Goal: Check status: Check status

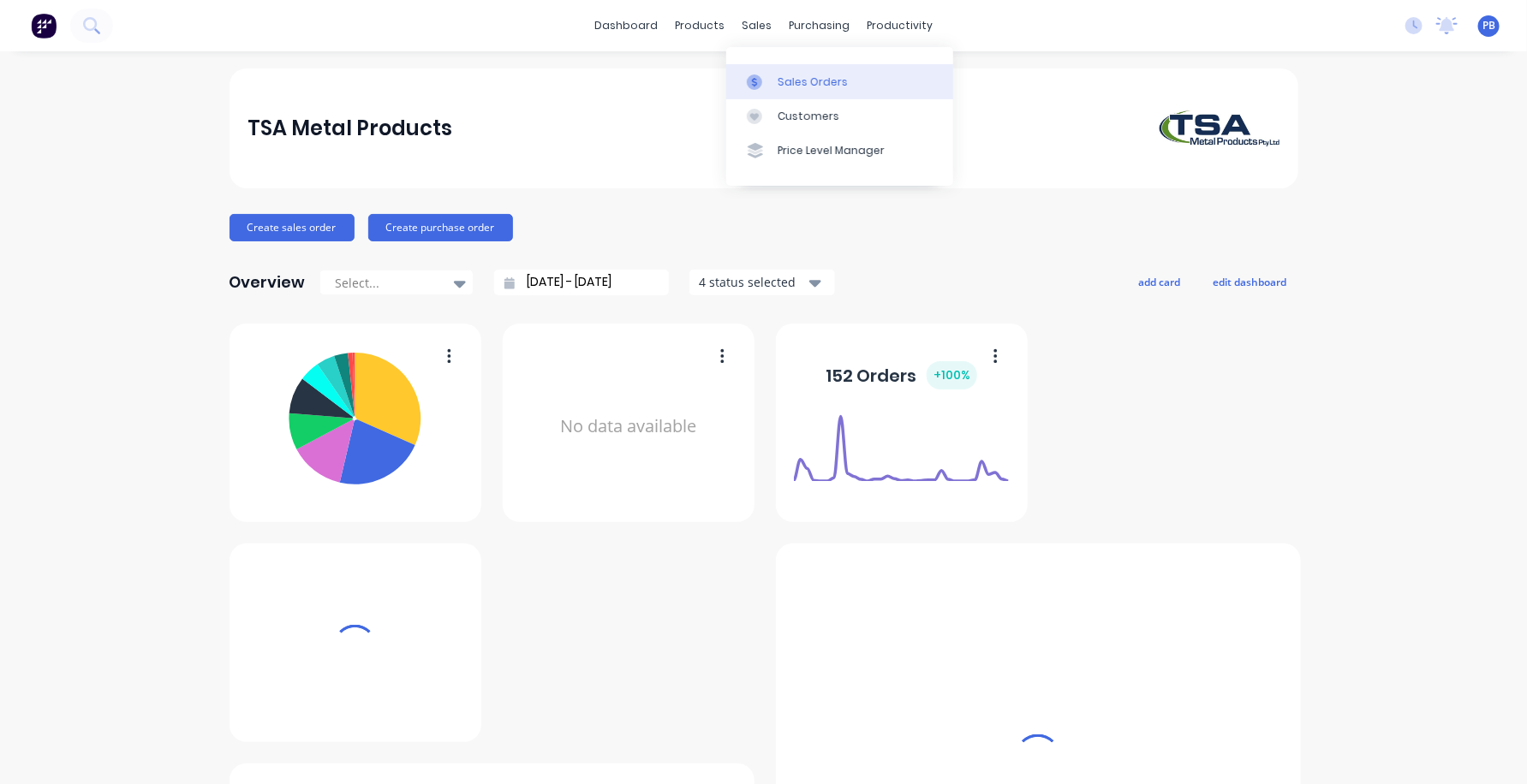
click at [819, 83] on div "Sales Orders" at bounding box center [812, 82] width 70 height 16
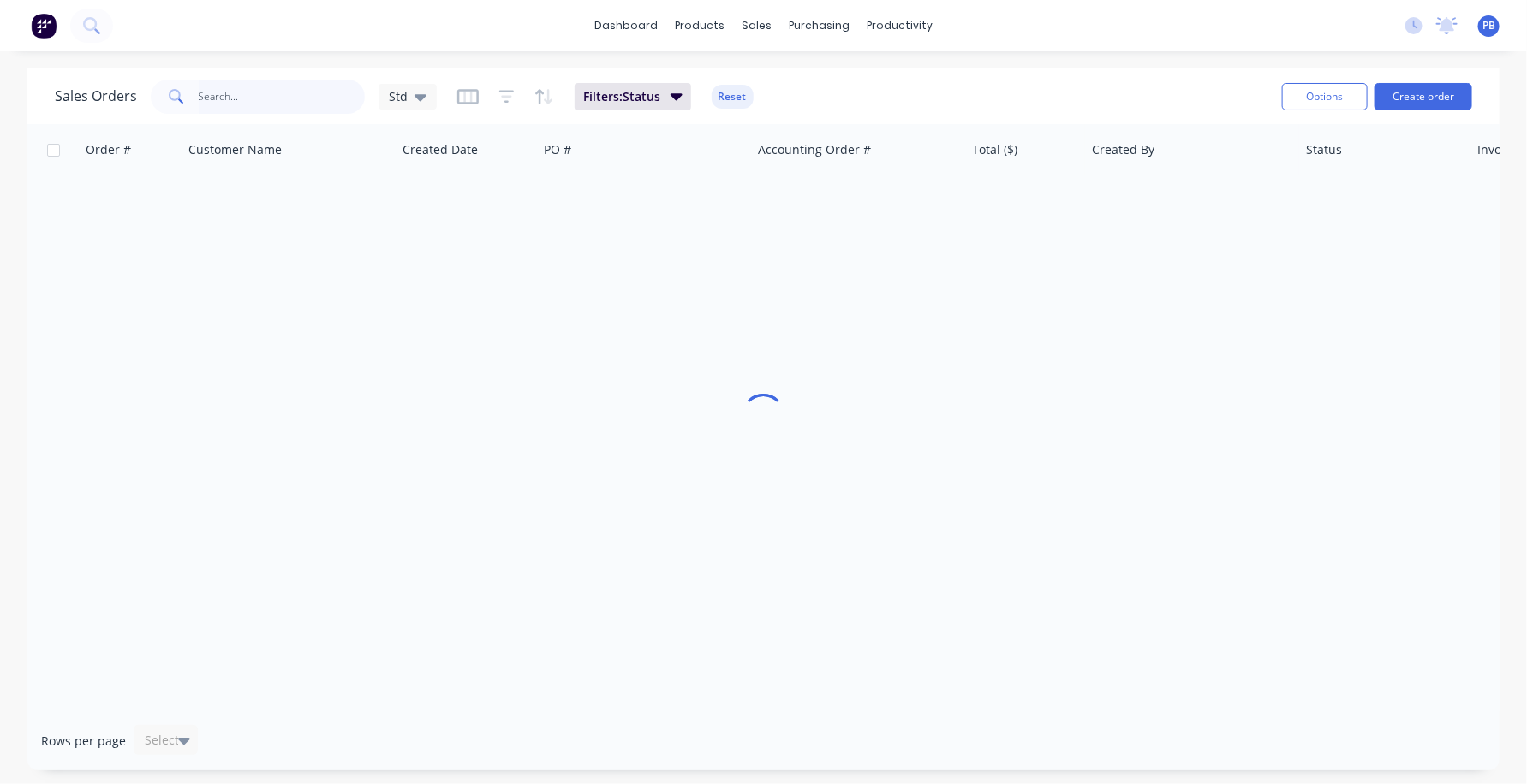
click at [282, 89] on input "text" at bounding box center [282, 96] width 167 height 34
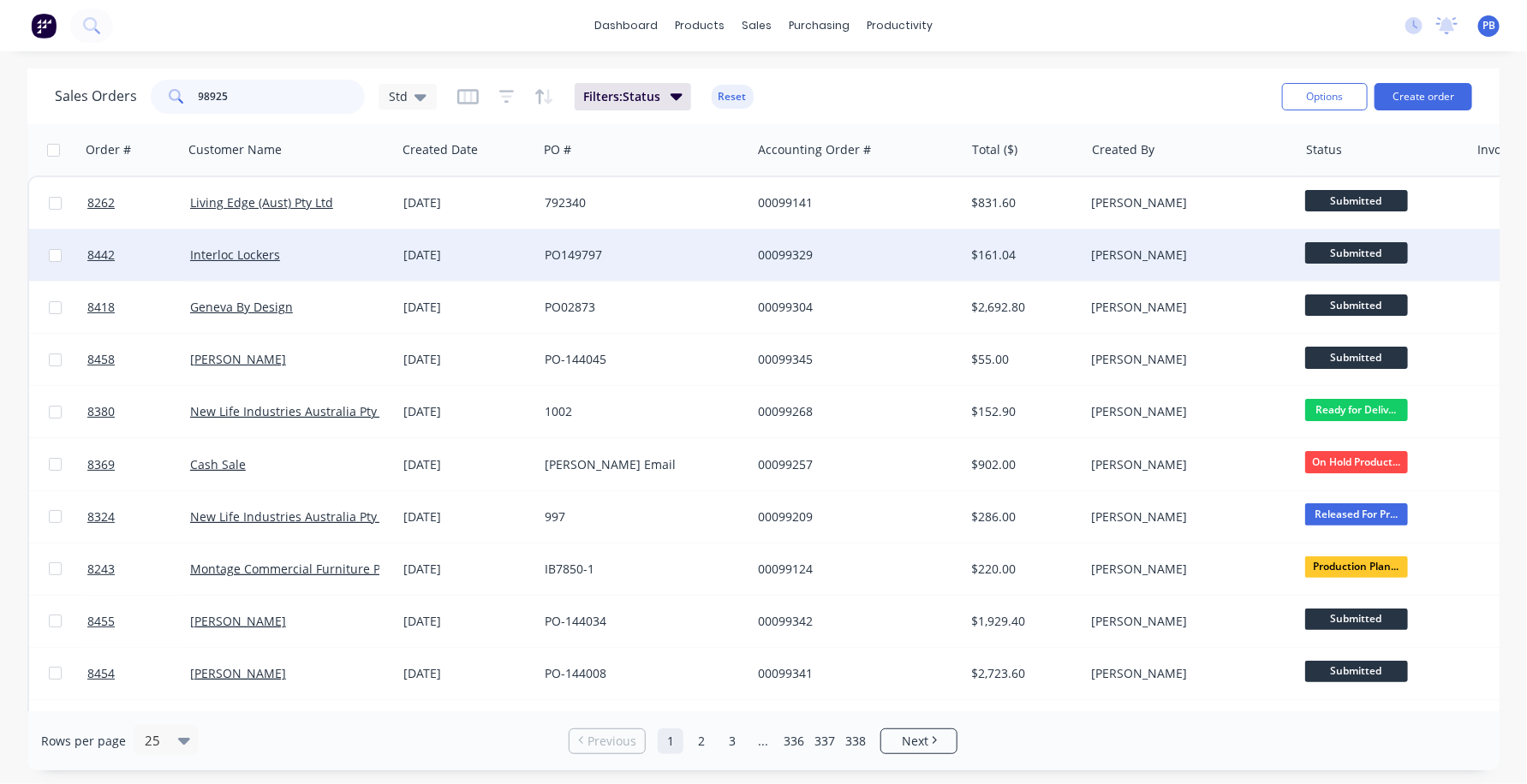
type input "98925"
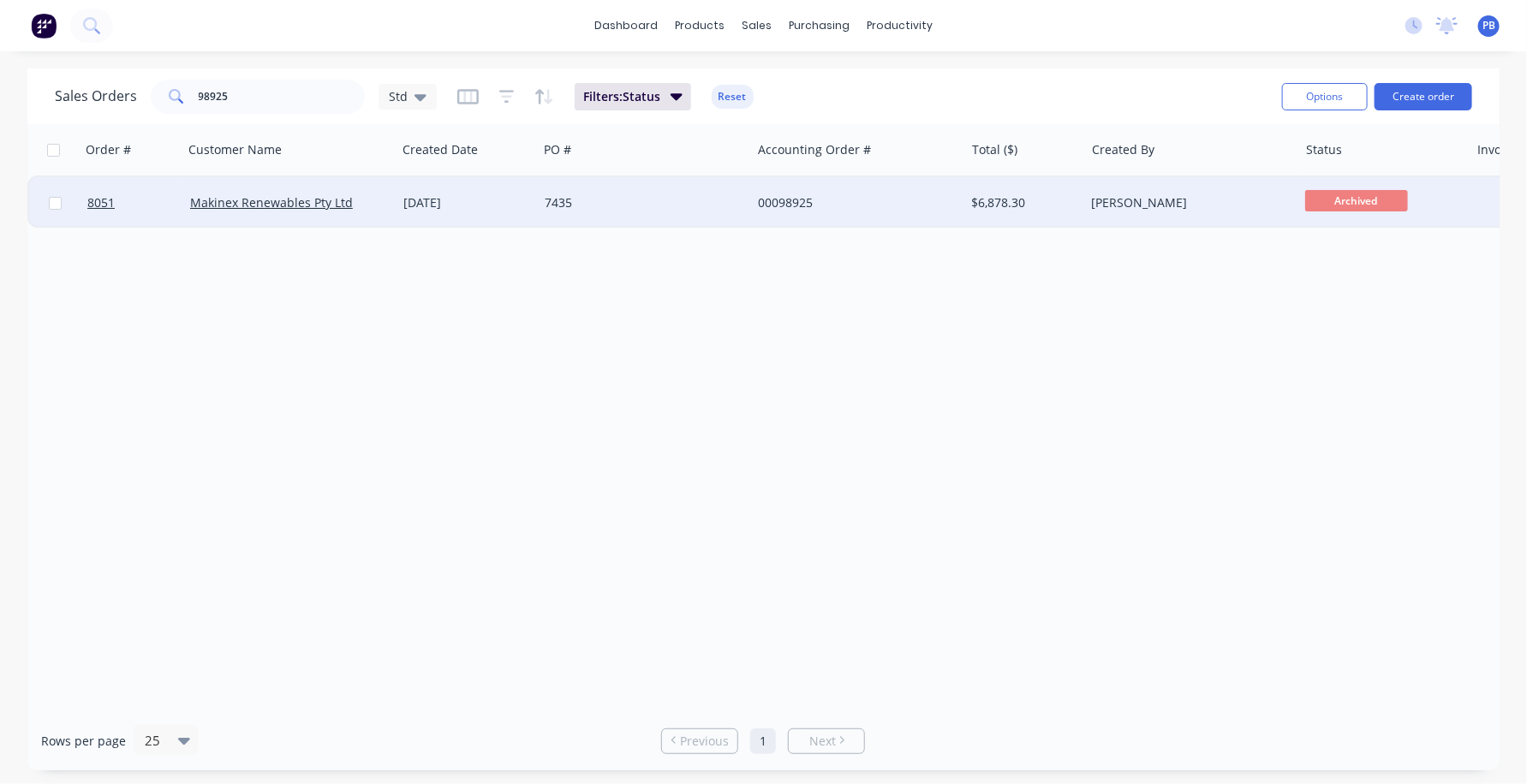
click at [792, 198] on div "00098925" at bounding box center [853, 204] width 190 height 17
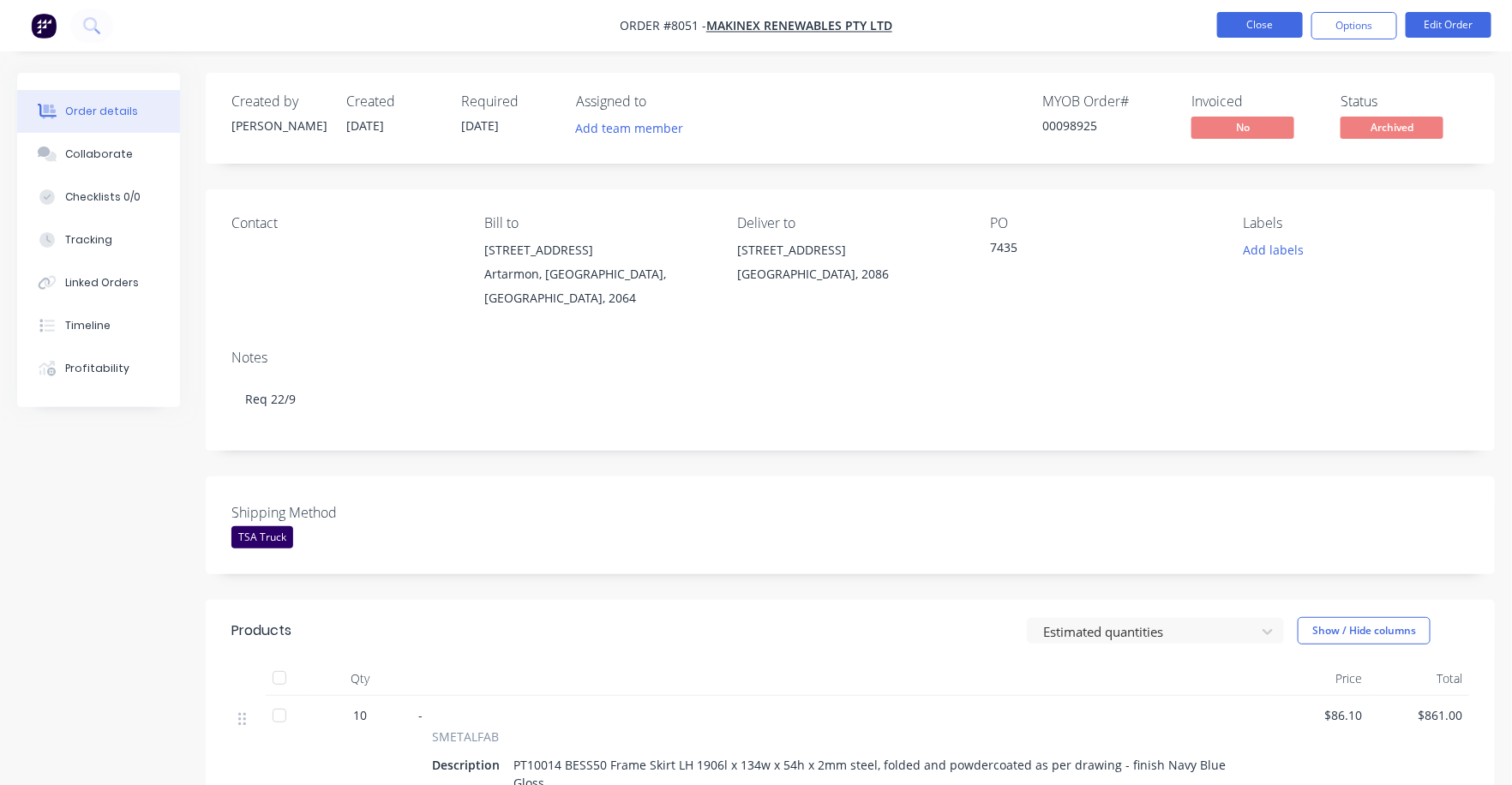
click at [1267, 20] on button "Close" at bounding box center [1260, 24] width 85 height 26
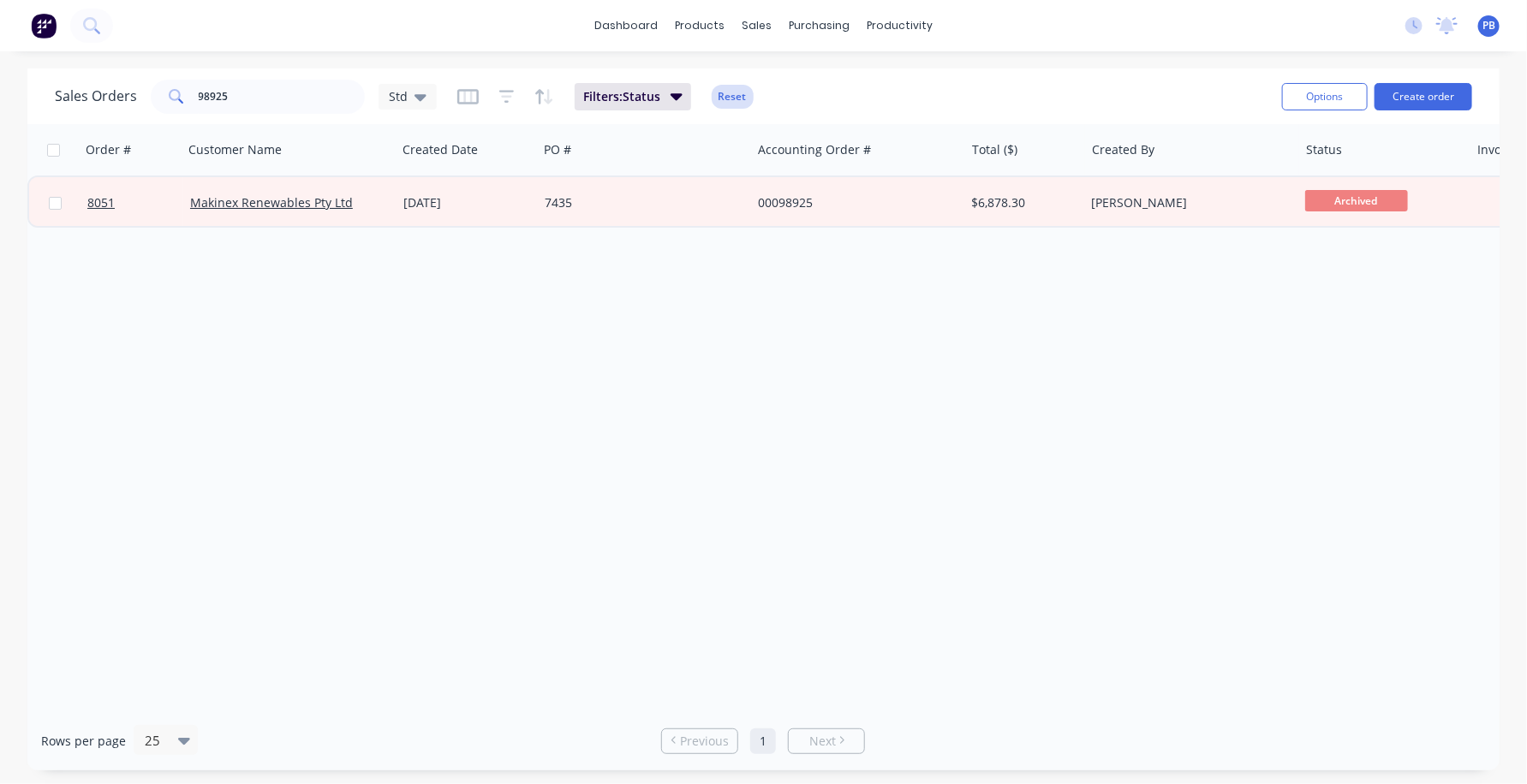
click at [737, 96] on button "Reset" at bounding box center [732, 96] width 42 height 24
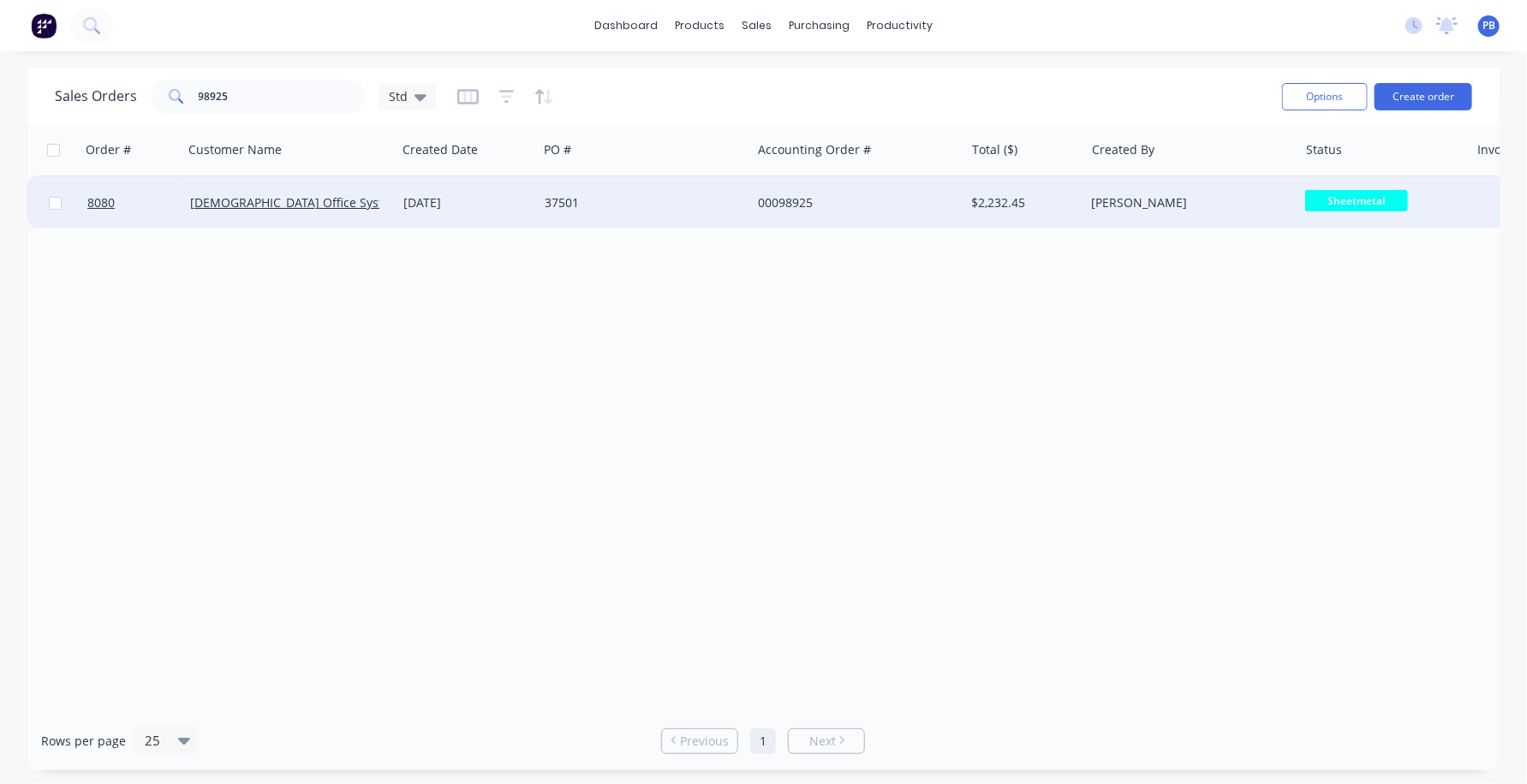
click at [768, 193] on div "00098925" at bounding box center [858, 203] width 213 height 51
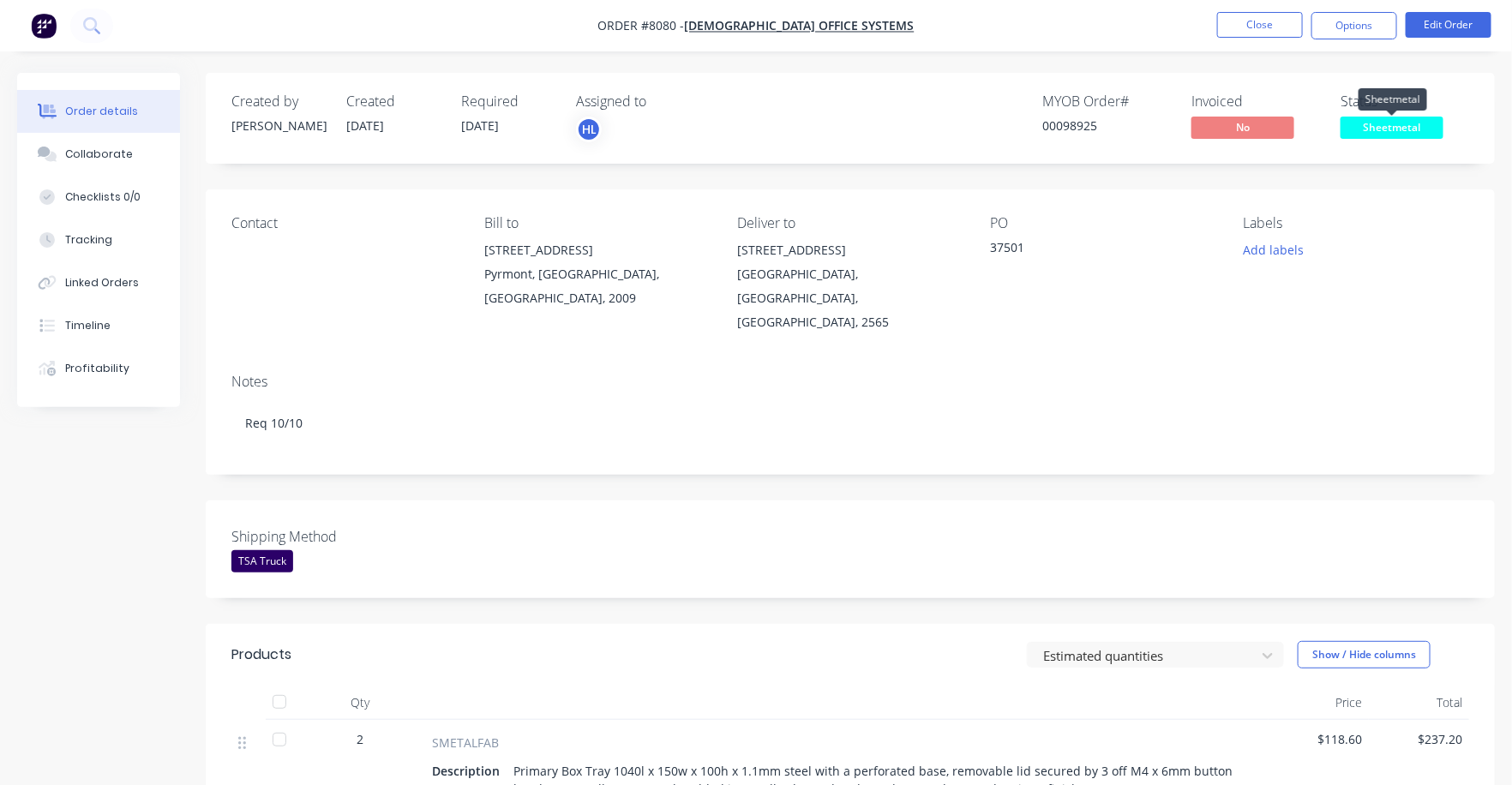
click at [1377, 129] on span "Sheetmetal" at bounding box center [1393, 127] width 103 height 21
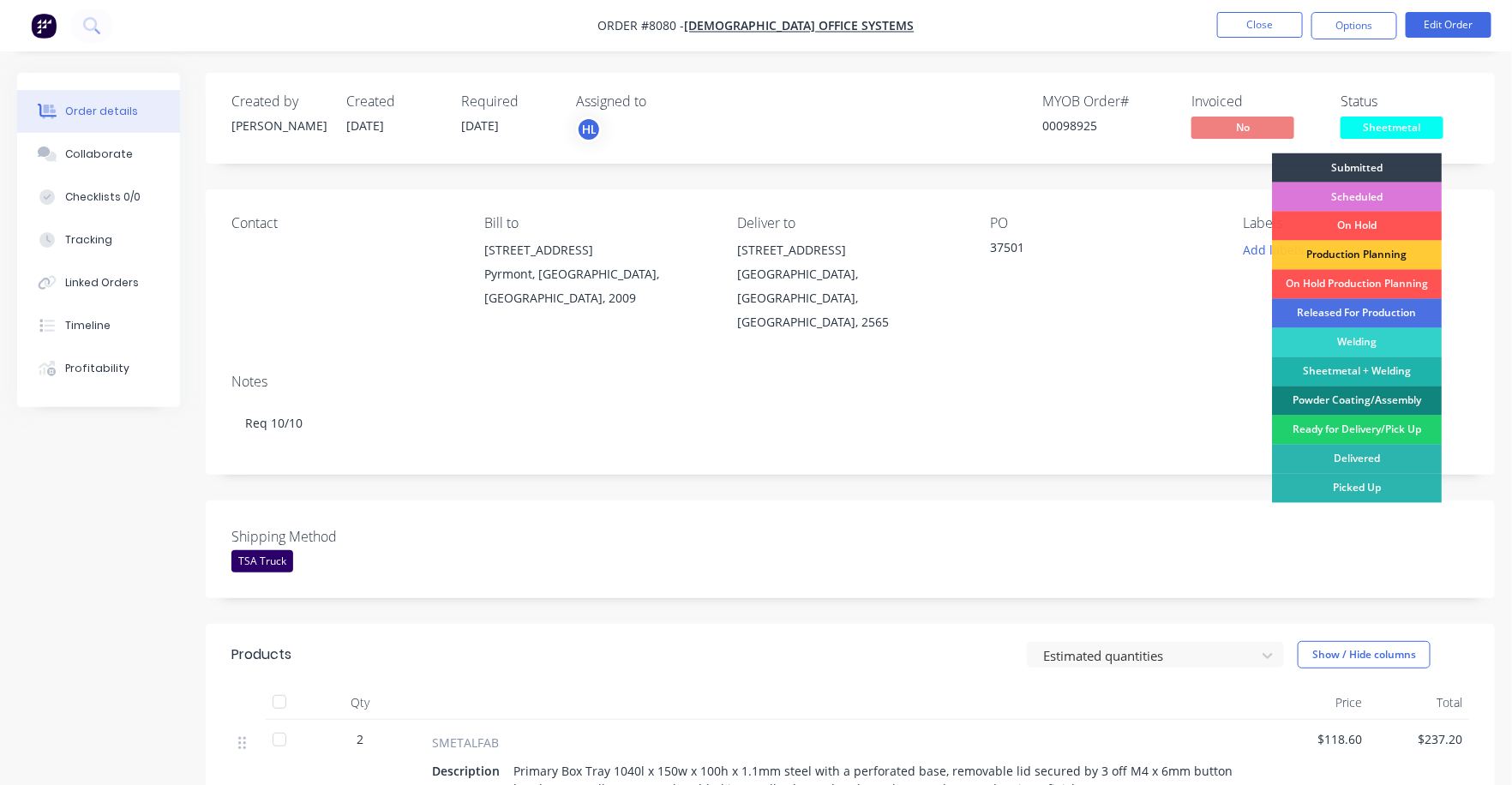
click at [1349, 394] on div "Powder Coating/Assembly" at bounding box center [1357, 401] width 170 height 29
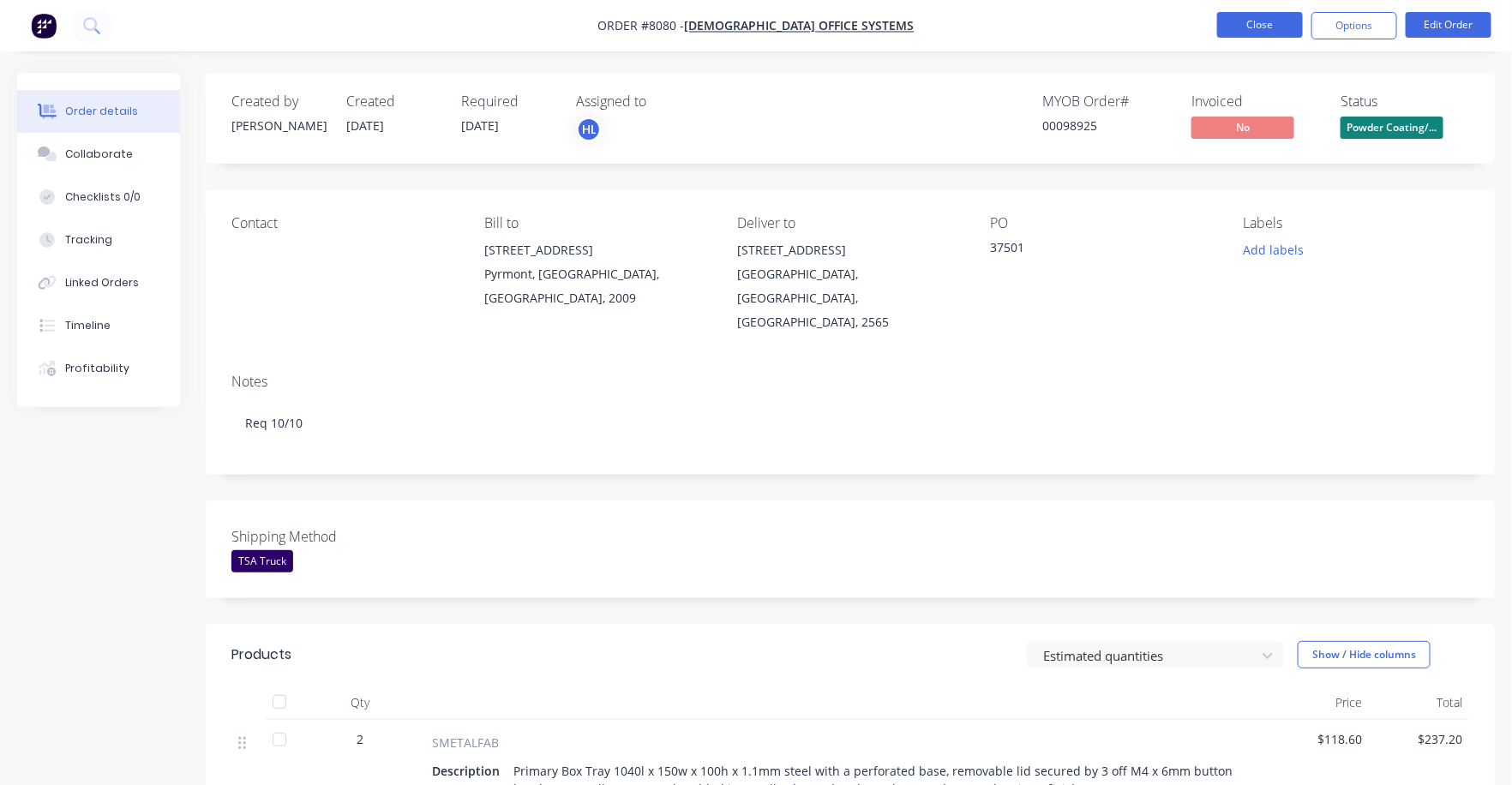
click at [1259, 23] on button "Close" at bounding box center [1260, 24] width 85 height 26
